Goal: Learn about a topic

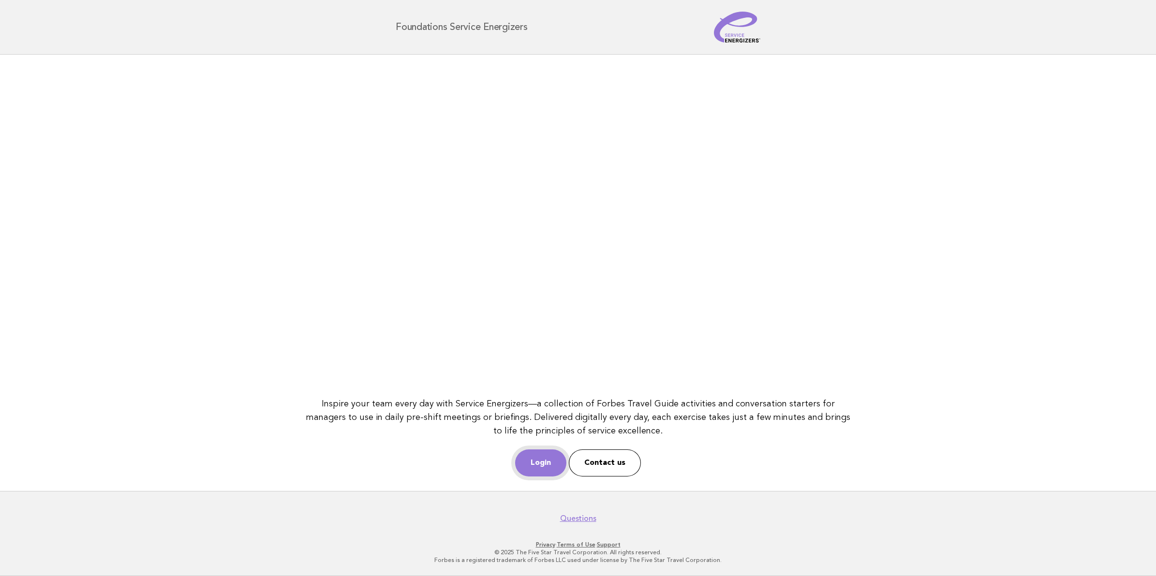
click at [545, 458] on link "Login" at bounding box center [540, 463] width 51 height 27
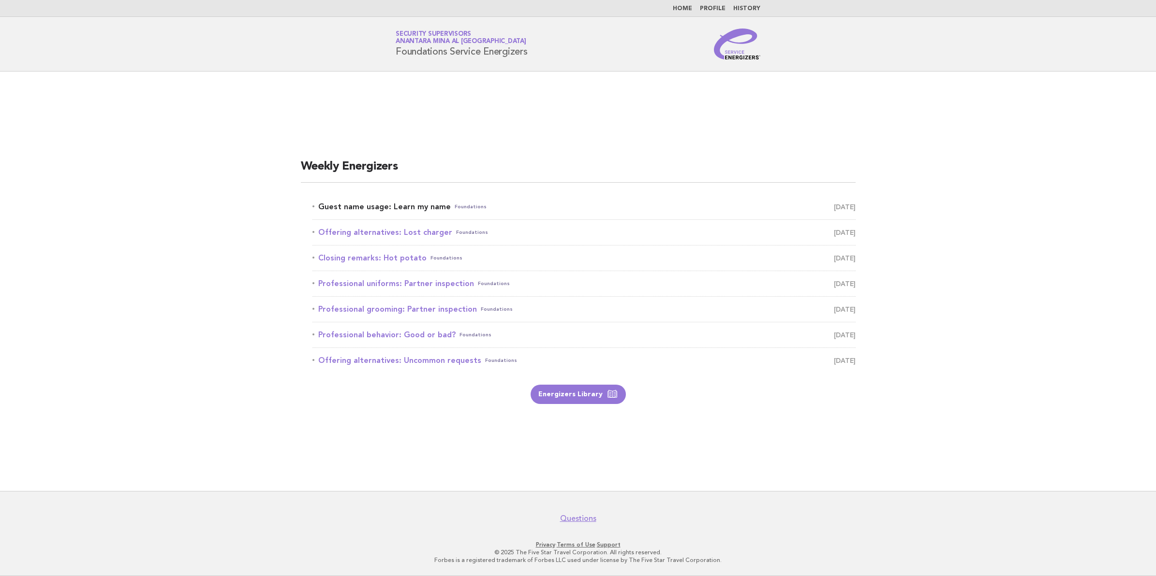
click at [397, 202] on link "Guest name usage: Learn my name Foundations [DATE]" at bounding box center [583, 207] width 543 height 14
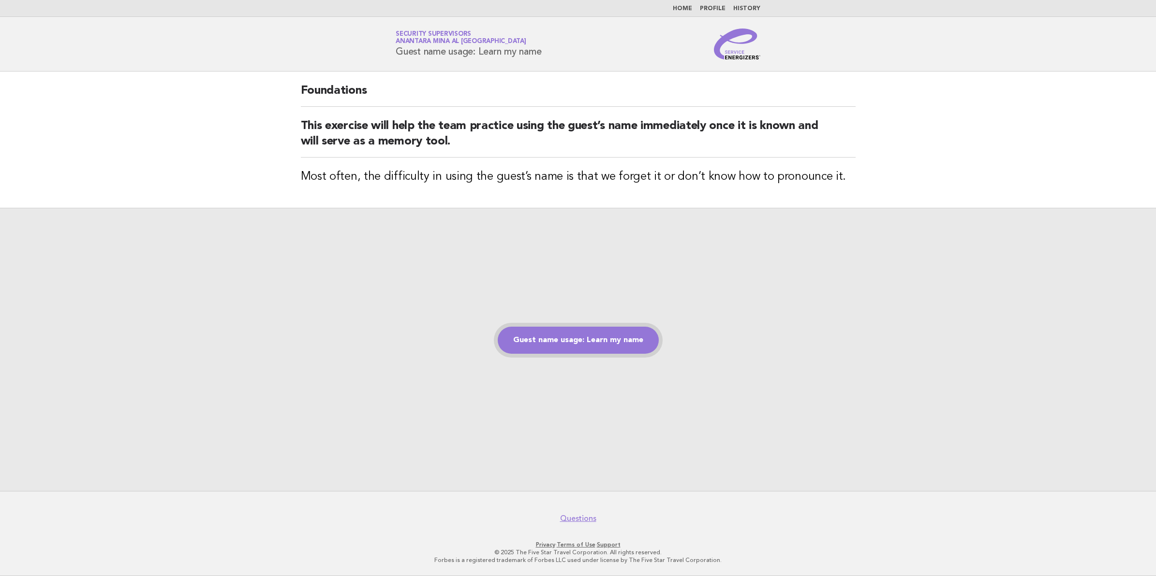
click at [576, 333] on link "Guest name usage: Learn my name" at bounding box center [578, 340] width 161 height 27
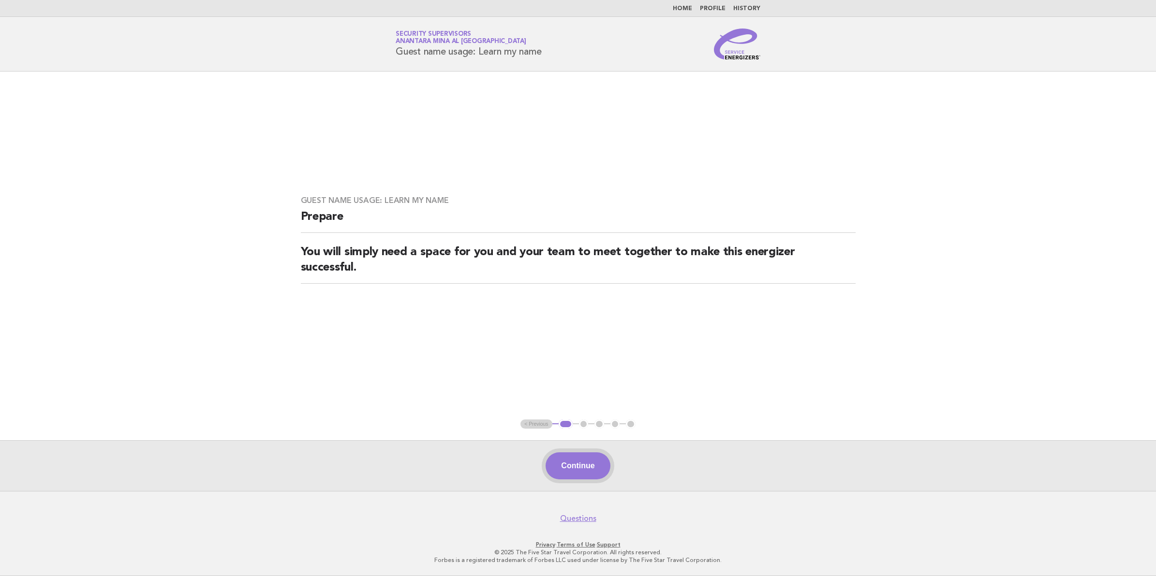
click at [598, 477] on button "Continue" at bounding box center [577, 466] width 64 height 27
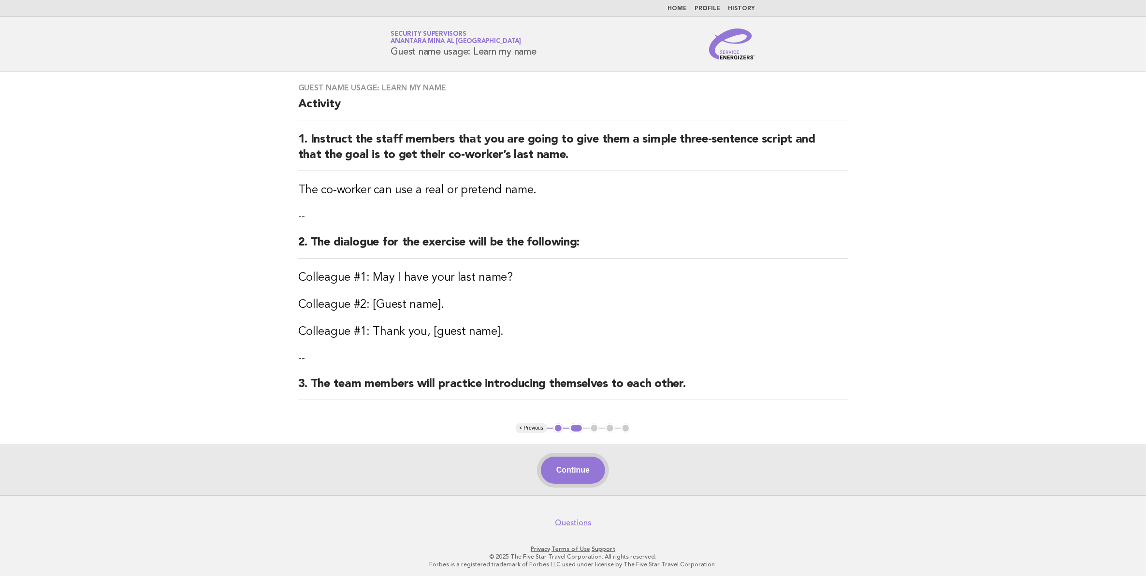
click at [570, 470] on button "Continue" at bounding box center [573, 470] width 64 height 27
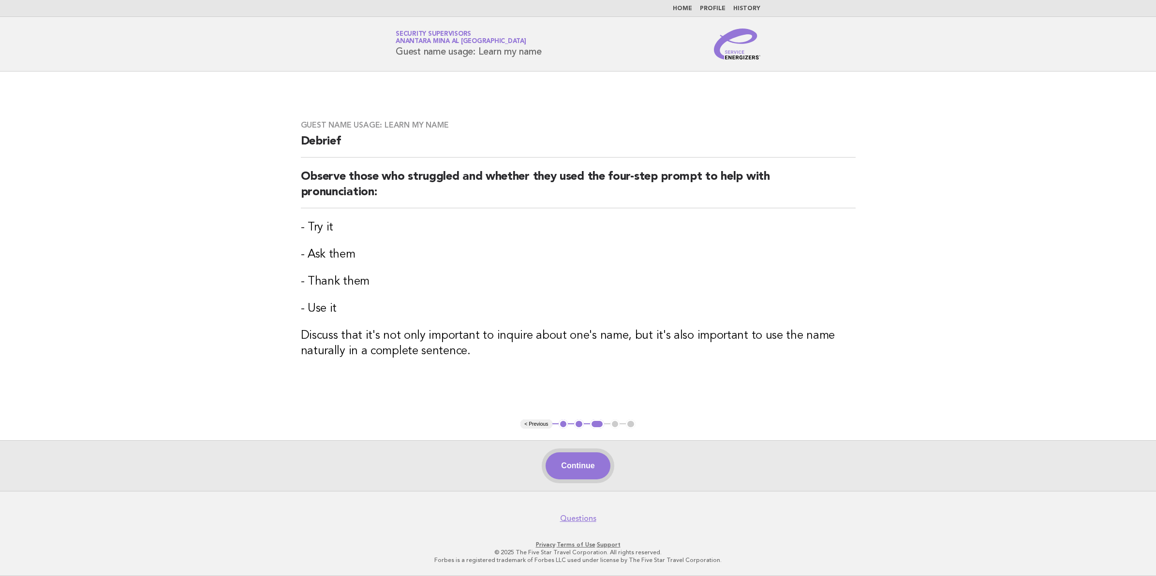
click at [571, 461] on button "Continue" at bounding box center [577, 466] width 64 height 27
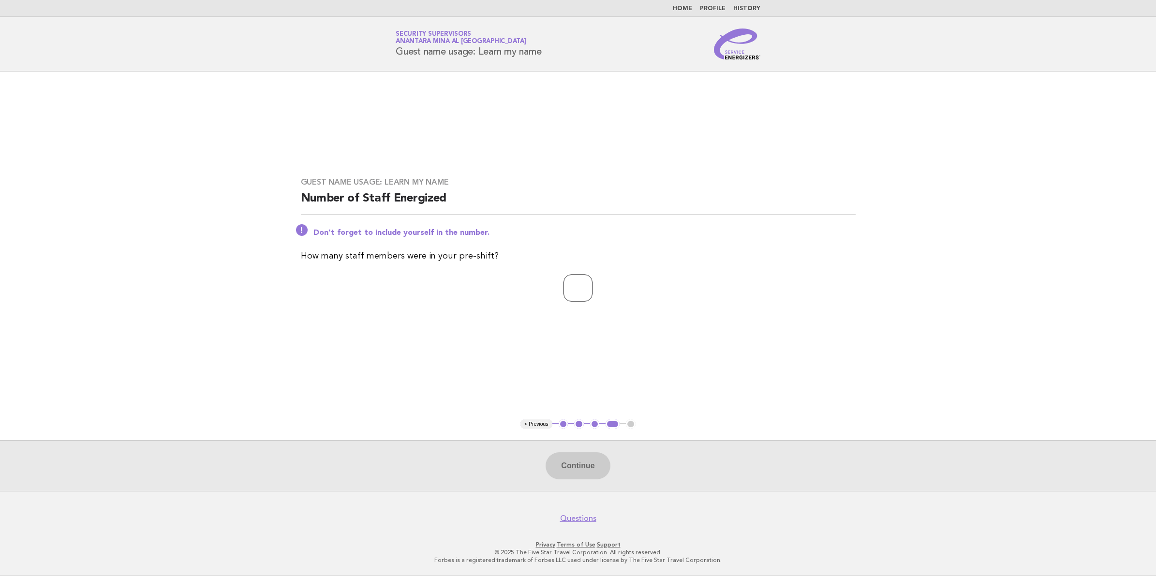
click at [572, 287] on input "number" at bounding box center [577, 288] width 29 height 27
type input "**"
click at [584, 460] on button "Continue" at bounding box center [577, 466] width 64 height 27
